Goal: Connect with others: Participate in discussion

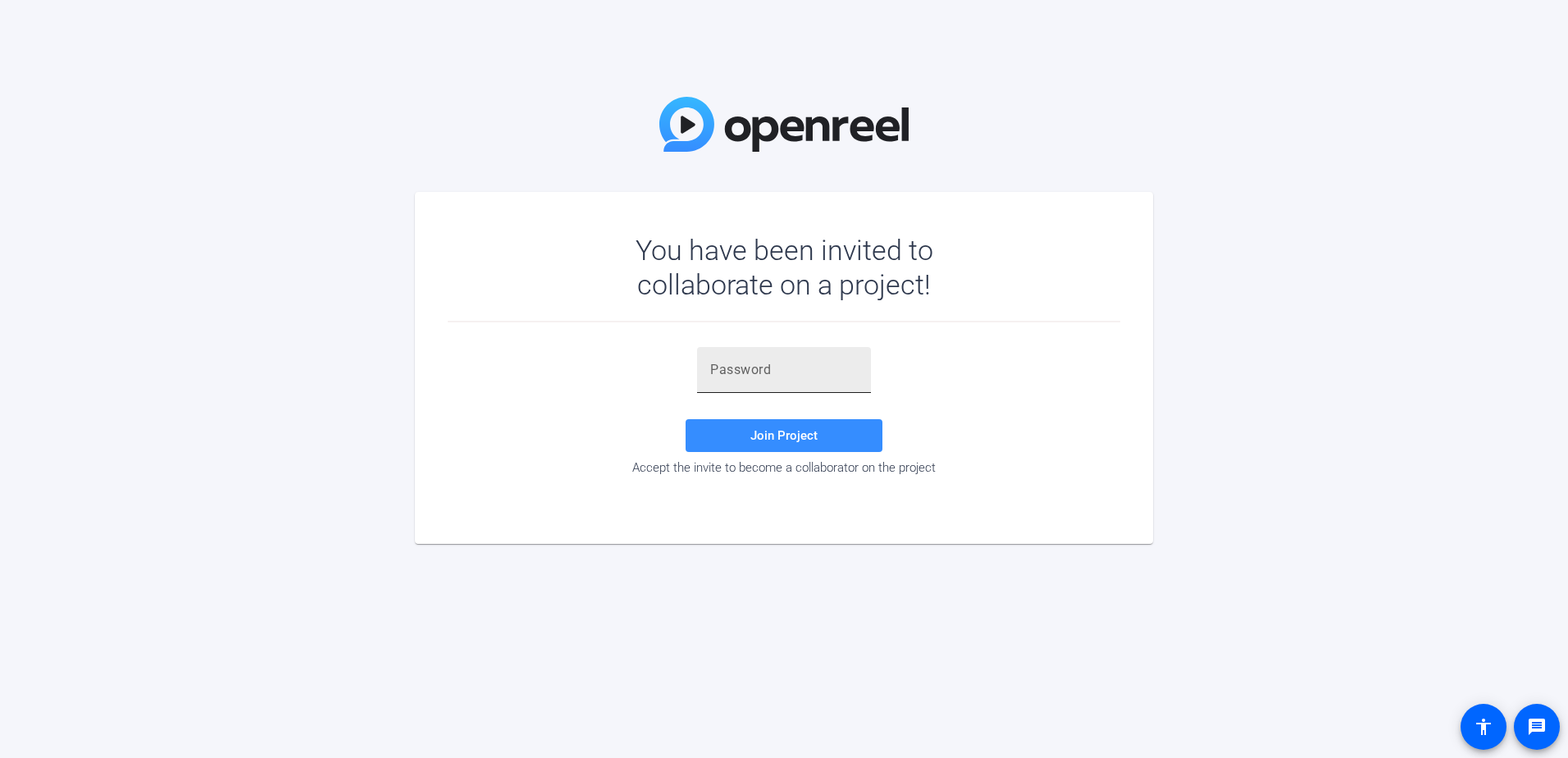
click at [776, 369] on input "text" at bounding box center [784, 371] width 147 height 20
paste input "AS+ri@"
type input "AS+ri@"
click at [802, 421] on span at bounding box center [784, 436] width 197 height 40
click at [710, 365] on input "AS+ri@" at bounding box center [784, 371] width 147 height 20
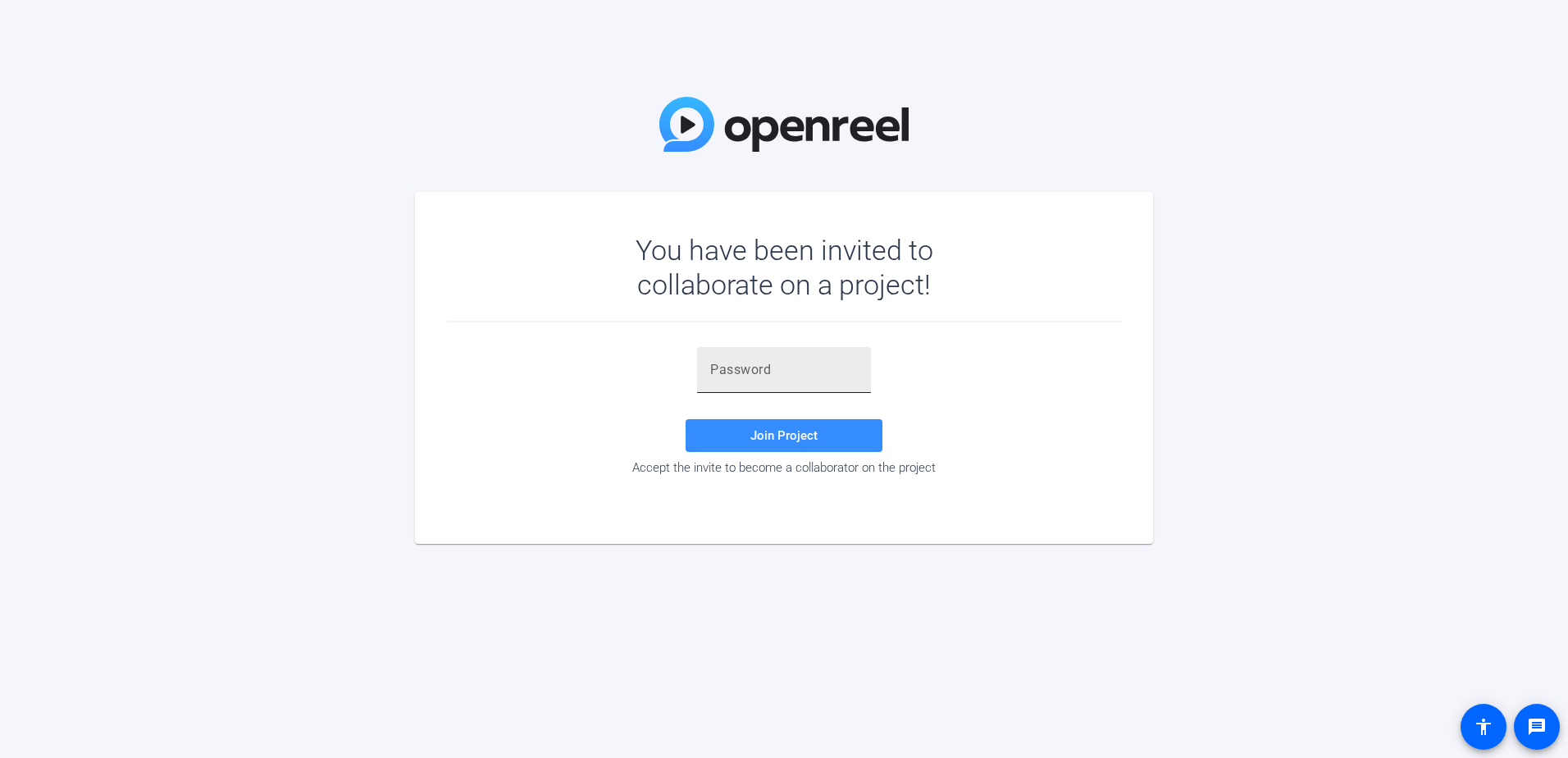
click at [766, 357] on div at bounding box center [784, 370] width 147 height 46
paste input "AS+ri@"
type input "AS+ri@"
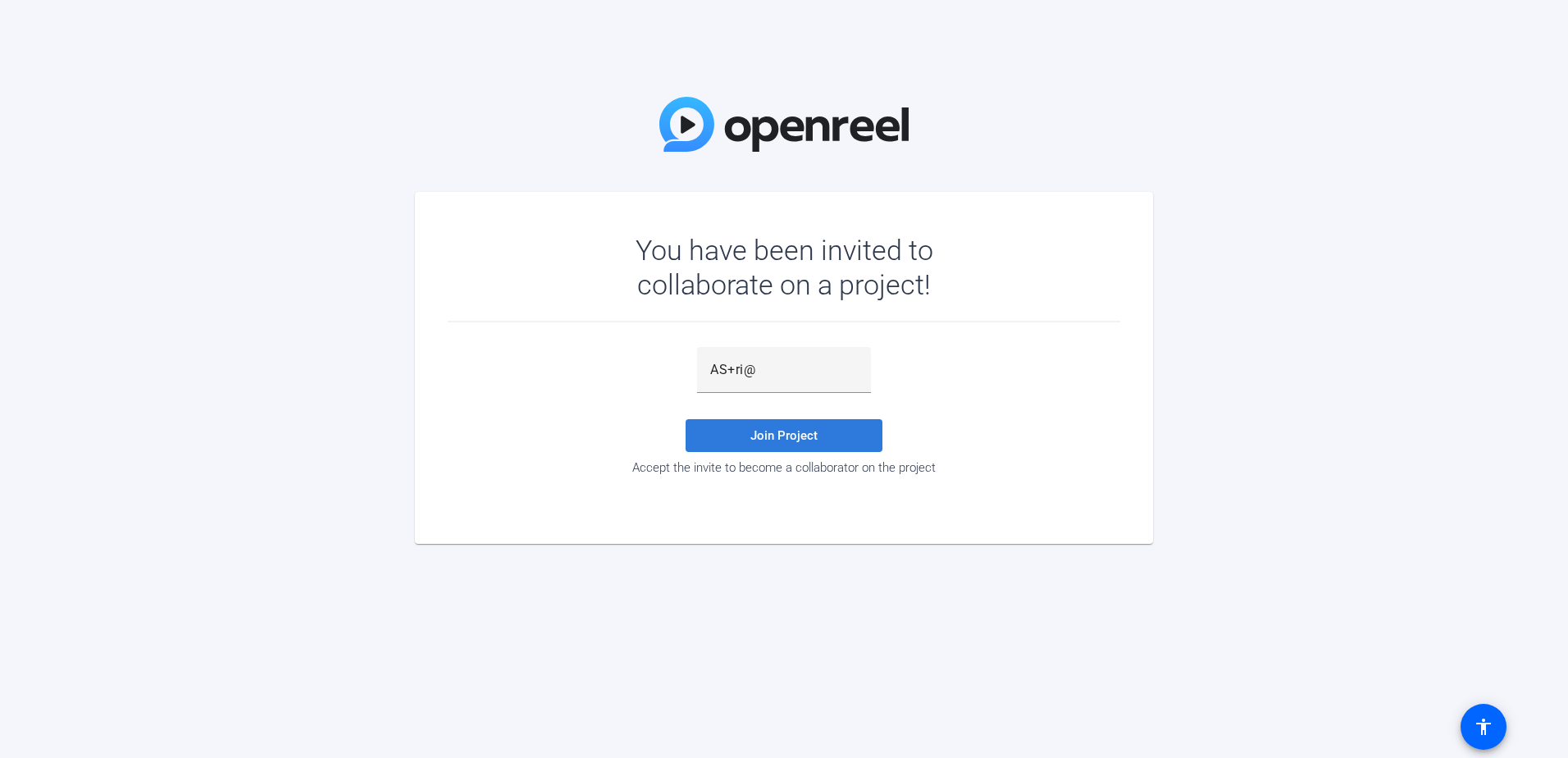
click at [784, 431] on span "Join Project" at bounding box center [784, 435] width 68 height 15
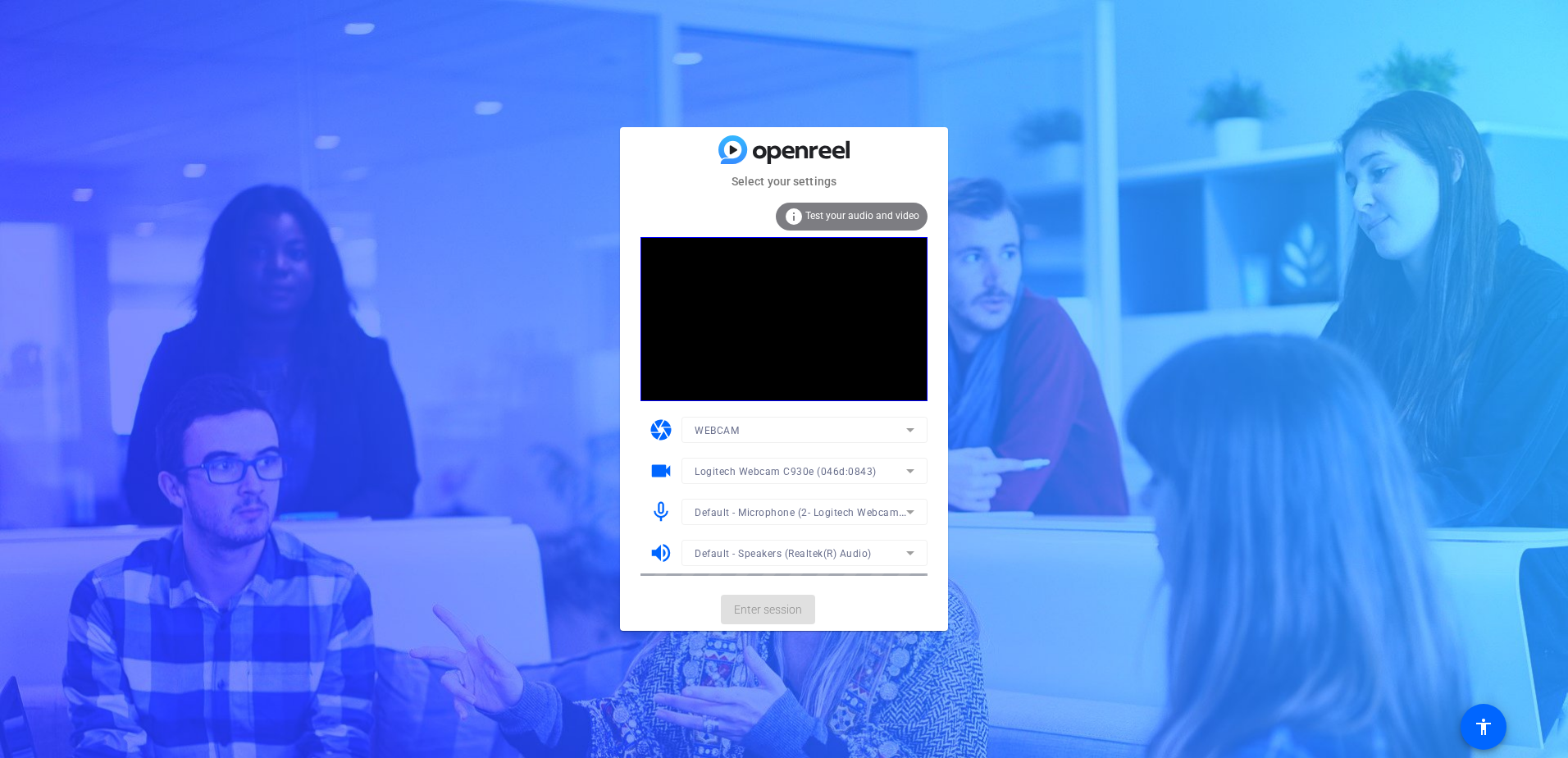
click at [859, 435] on mat-form-field "WEBCAM" at bounding box center [804, 430] width 246 height 26
click at [880, 434] on div "WEBCAM" at bounding box center [800, 430] width 212 height 21
click at [785, 456] on mat-option "WEBCAM" at bounding box center [804, 462] width 246 height 26
click at [774, 615] on span "Enter session" at bounding box center [768, 610] width 68 height 17
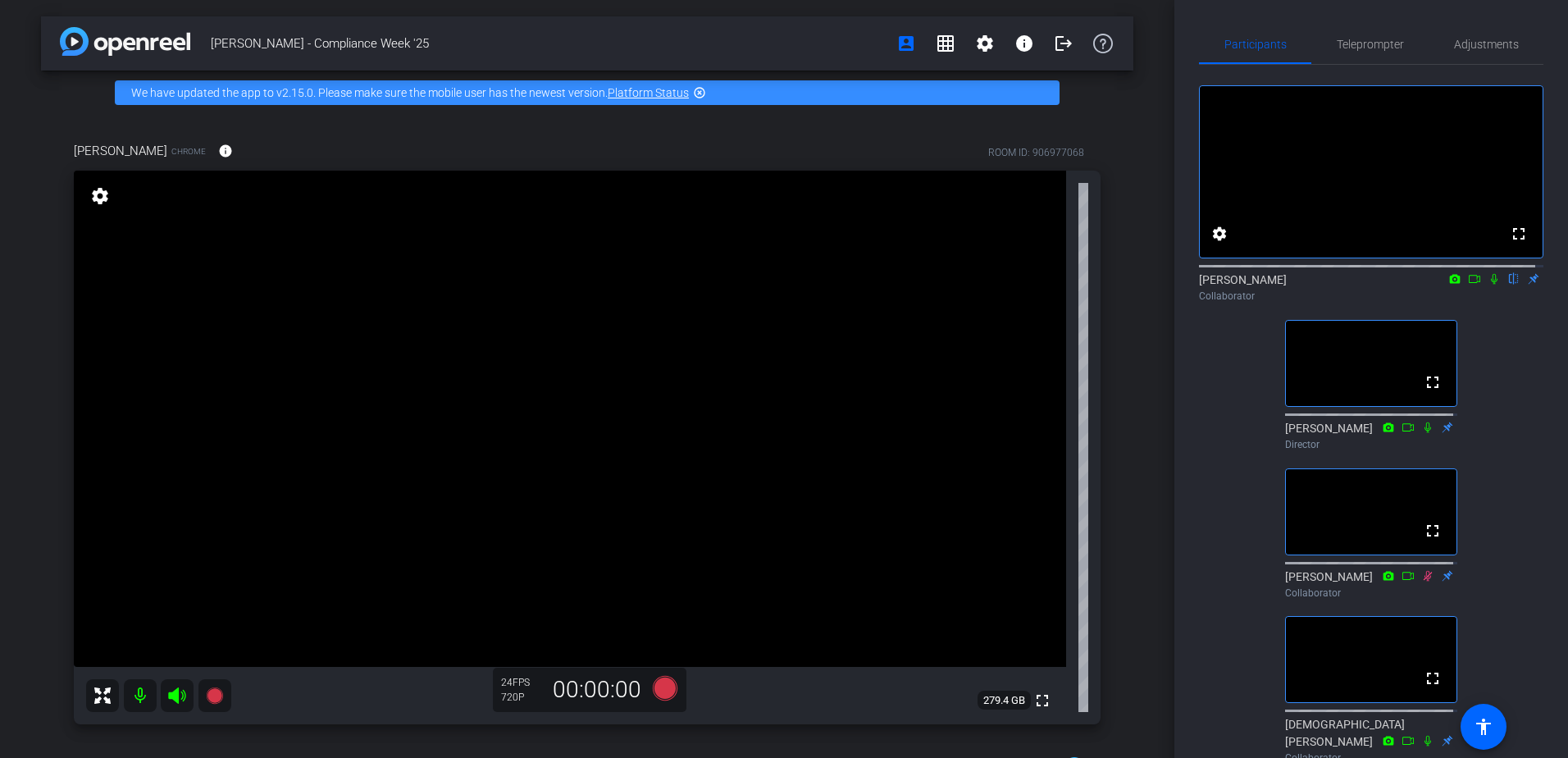
click at [1492, 304] on div "Collaborator" at bounding box center [1371, 296] width 344 height 15
click at [1491, 285] on icon at bounding box center [1494, 279] width 7 height 11
click at [1468, 285] on icon at bounding box center [1474, 279] width 13 height 12
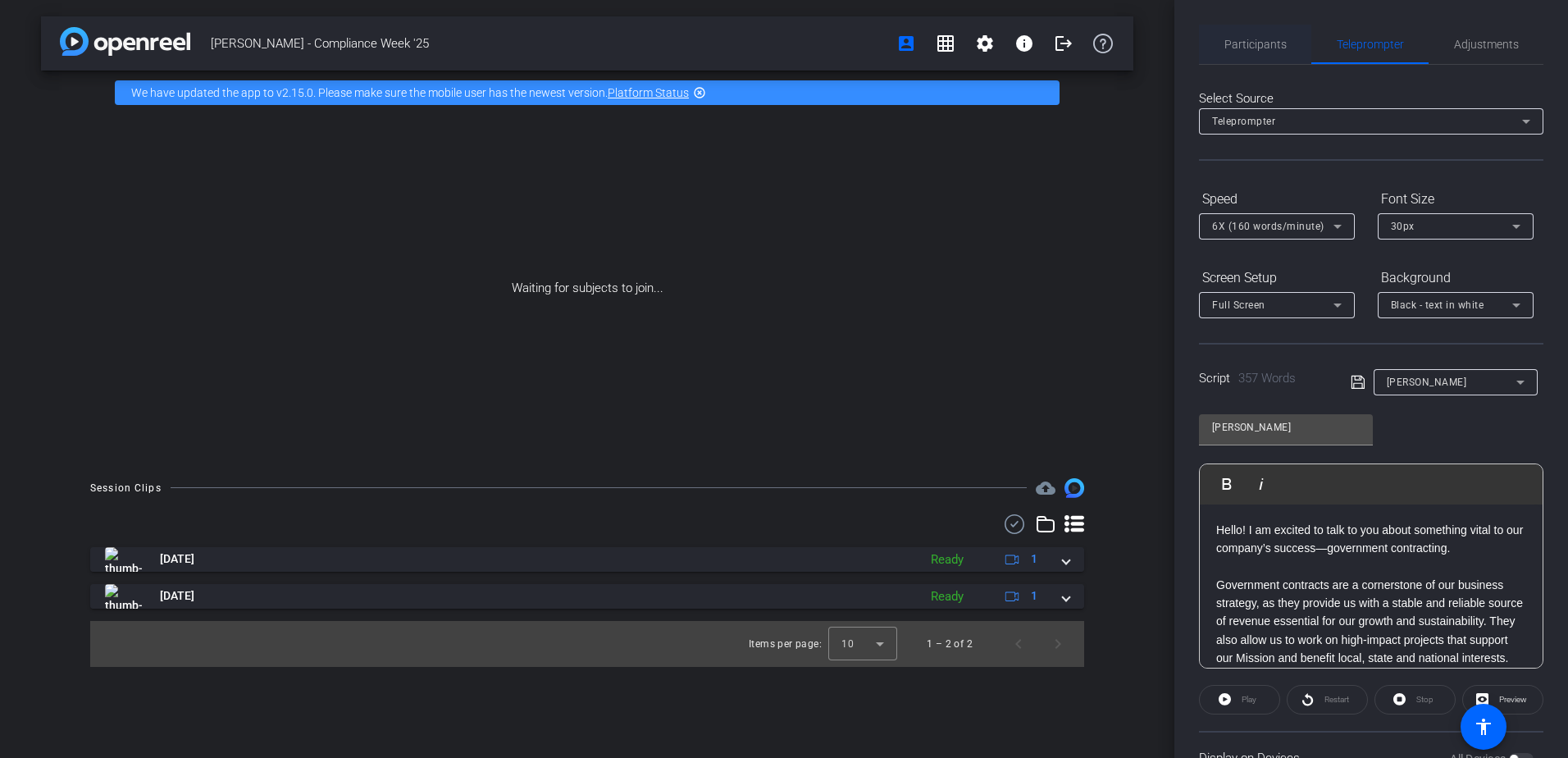
click at [1275, 48] on span "Participants" at bounding box center [1255, 45] width 63 height 12
